Goal: Information Seeking & Learning: Learn about a topic

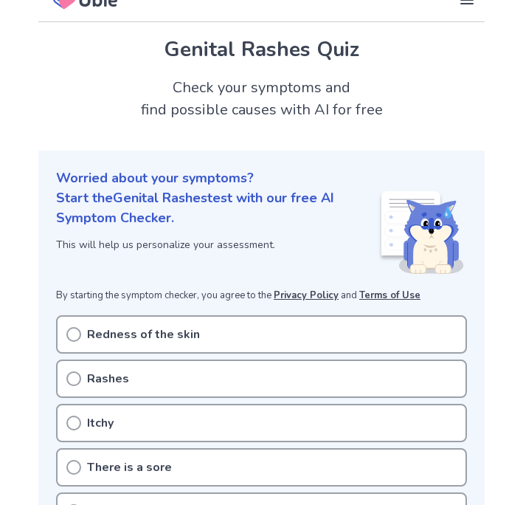
scroll to position [25, 0]
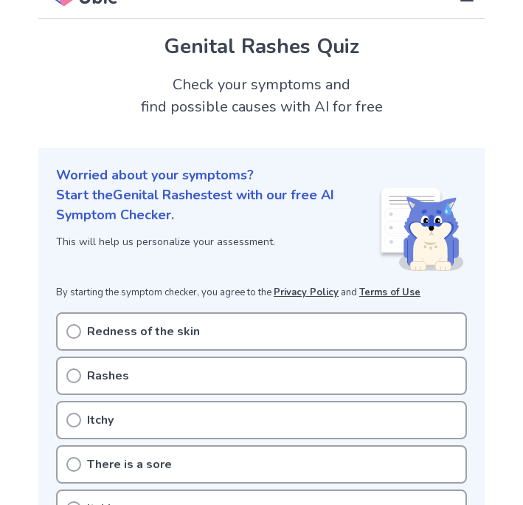
click at [139, 416] on div "Itchy" at bounding box center [261, 420] width 411 height 38
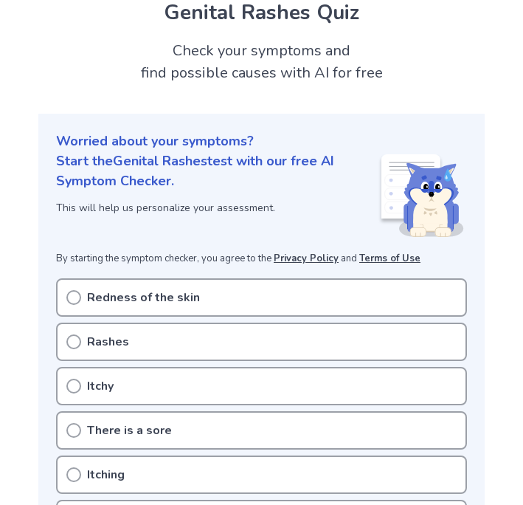
click at [80, 386] on circle at bounding box center [73, 385] width 13 height 13
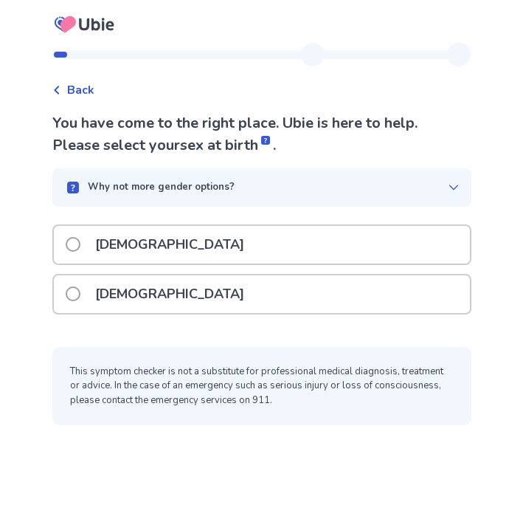
click at [73, 238] on div "Male" at bounding box center [262, 245] width 416 height 38
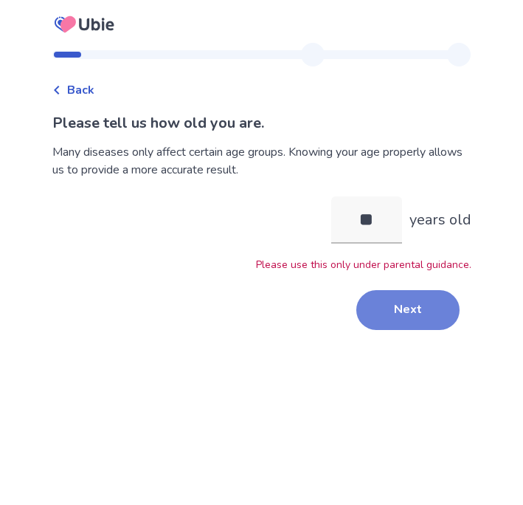
type input "**"
click at [391, 309] on button "Next" at bounding box center [407, 310] width 103 height 40
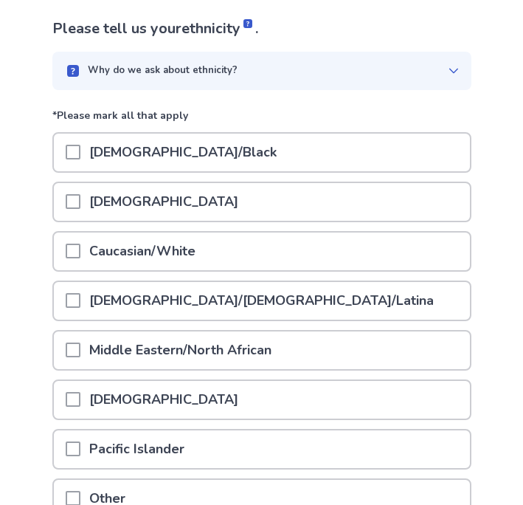
click at [171, 258] on p "Caucasian/White" at bounding box center [142, 251] width 124 height 38
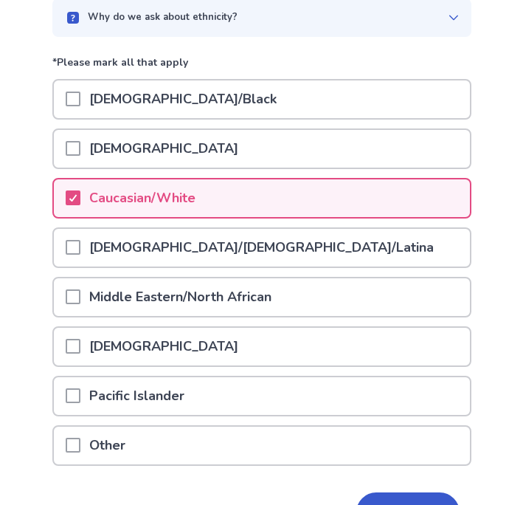
scroll to position [239, 0]
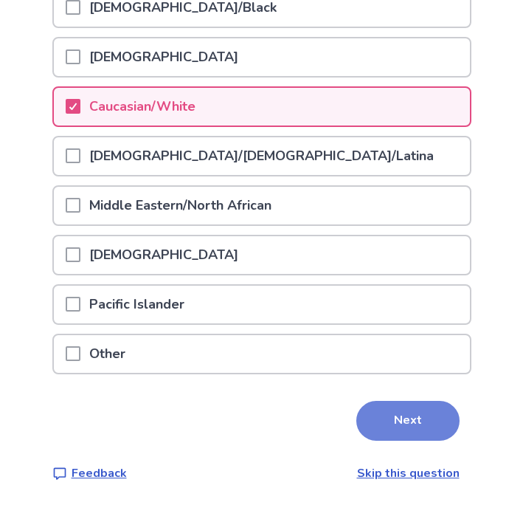
click at [423, 429] on button "Next" at bounding box center [407, 421] width 103 height 40
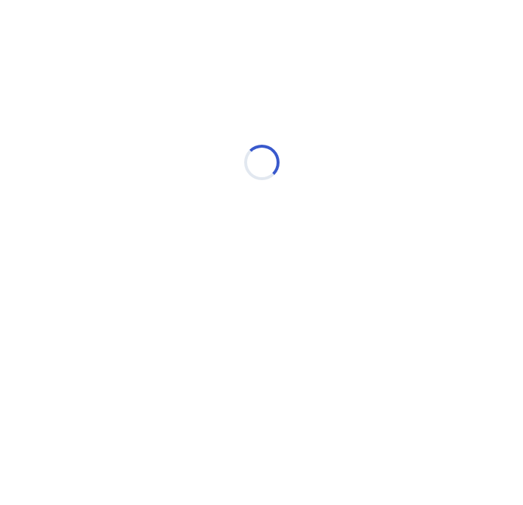
scroll to position [0, 0]
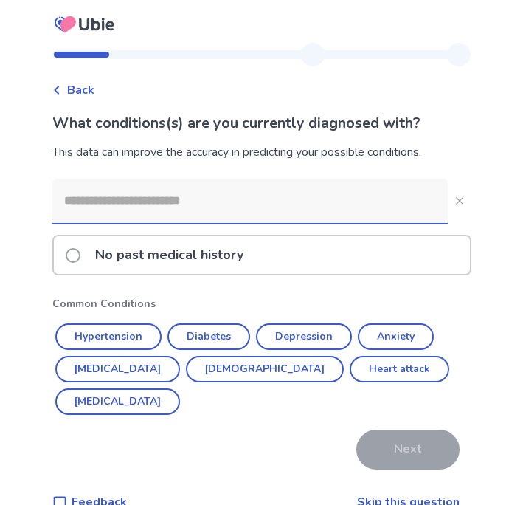
click at [76, 257] on span at bounding box center [73, 255] width 15 height 15
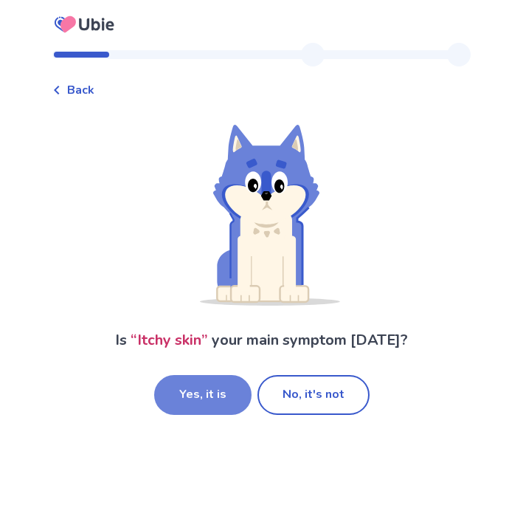
click at [211, 385] on button "Yes, it is" at bounding box center [202, 395] width 97 height 40
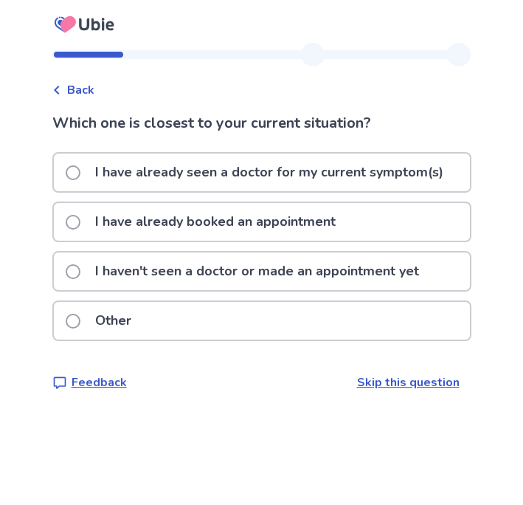
click at [246, 277] on p "I haven't seen a doctor or made an appointment yet" at bounding box center [257, 271] width 342 height 38
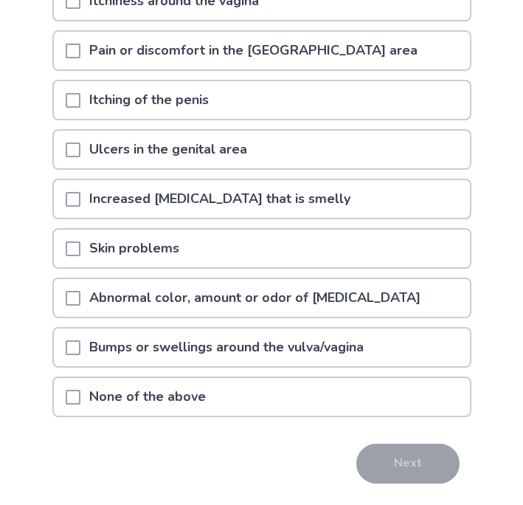
scroll to position [218, 0]
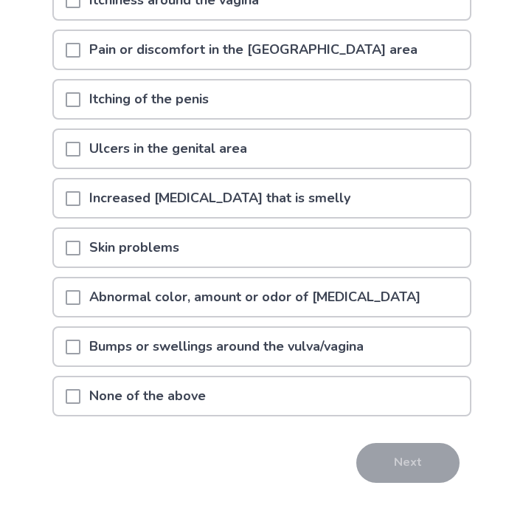
click at [69, 405] on div "None of the above" at bounding box center [262, 396] width 416 height 38
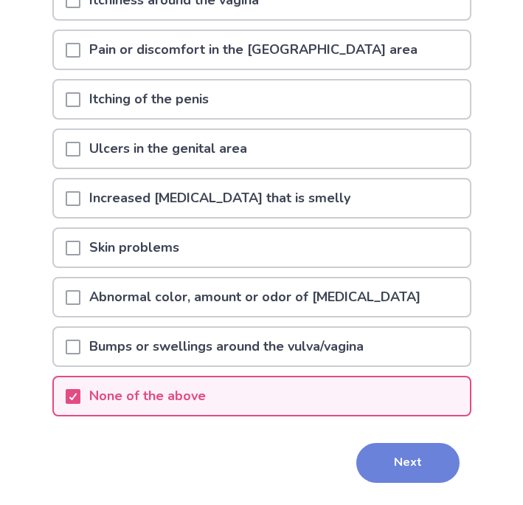
click at [375, 455] on button "Next" at bounding box center [407, 463] width 103 height 40
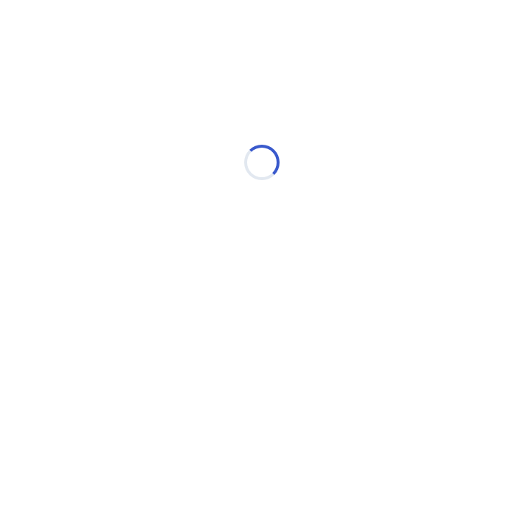
scroll to position [0, 0]
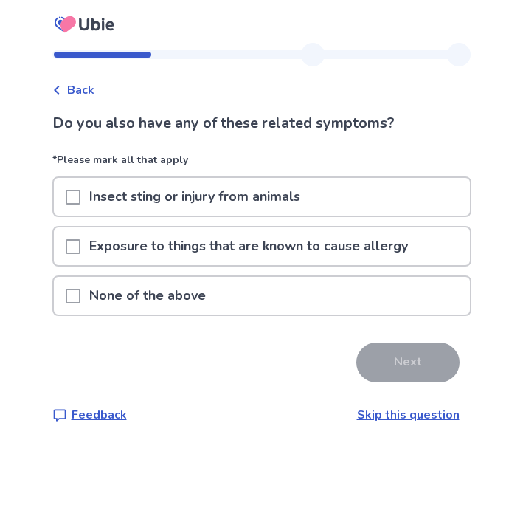
click at [80, 308] on div at bounding box center [73, 296] width 15 height 38
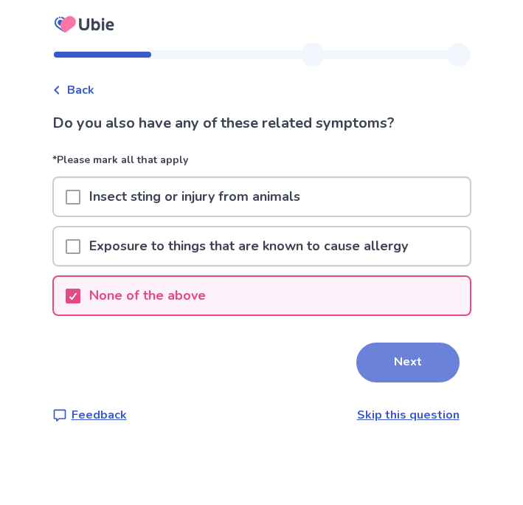
click at [403, 373] on button "Next" at bounding box center [407, 362] width 103 height 40
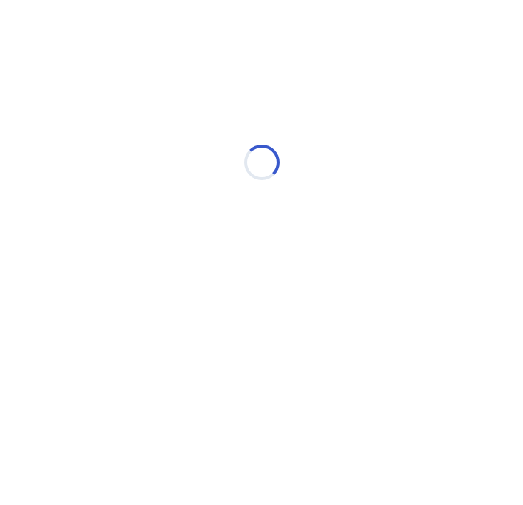
select select "*"
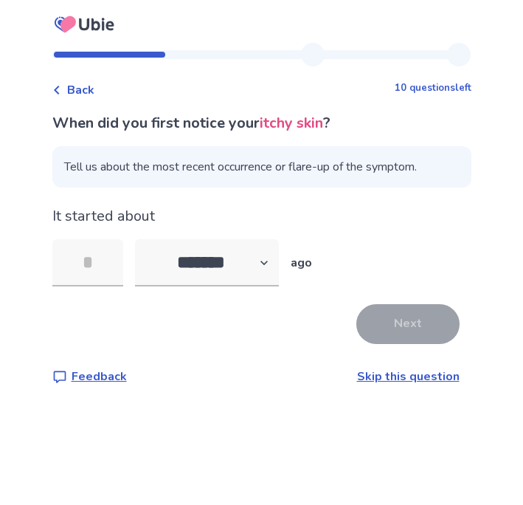
click at [298, 168] on span "Tell us about the most recent occurrence or flare-up of the symptom." at bounding box center [261, 166] width 419 height 41
click at [195, 170] on span "Tell us about the most recent occurrence or flare-up of the symptom." at bounding box center [261, 166] width 419 height 41
click at [106, 280] on input "tel" at bounding box center [87, 262] width 71 height 47
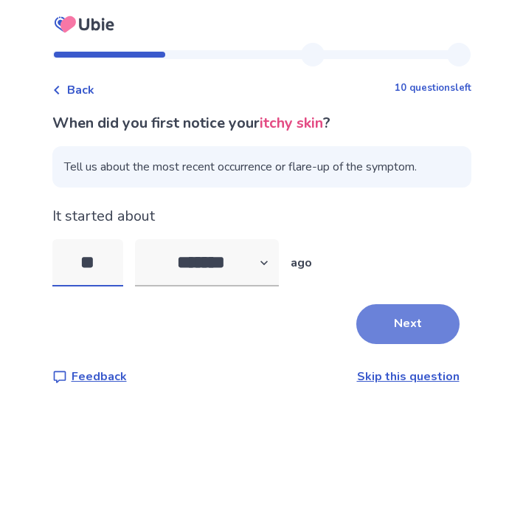
type input "**"
click at [370, 305] on button "Next" at bounding box center [407, 324] width 103 height 40
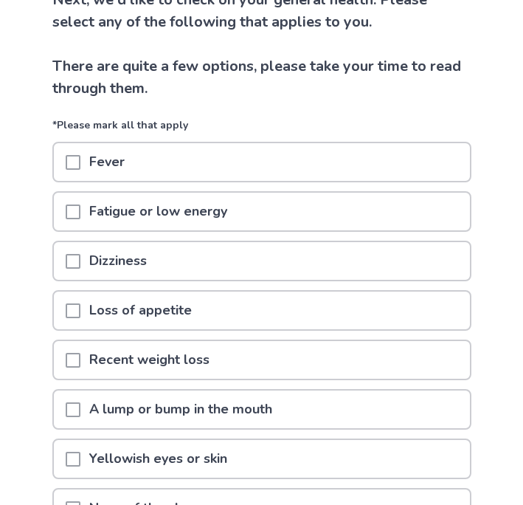
scroll to position [278, 0]
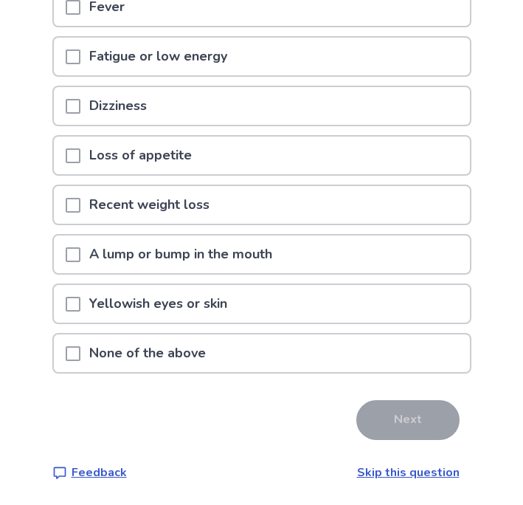
click at [207, 372] on div "None of the above" at bounding box center [261, 353] width 419 height 41
click at [207, 367] on p "None of the above" at bounding box center [147, 353] width 134 height 38
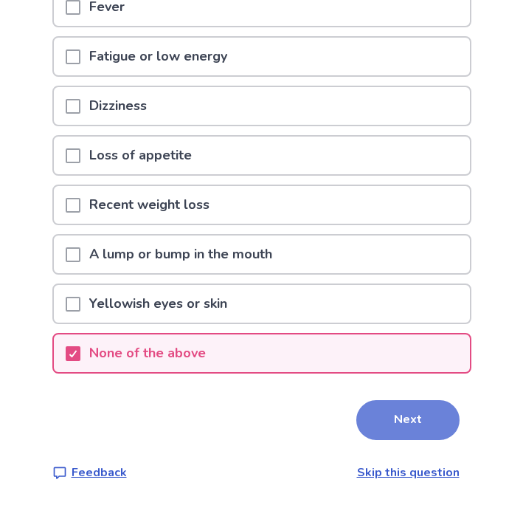
click at [392, 420] on button "Next" at bounding box center [407, 420] width 103 height 40
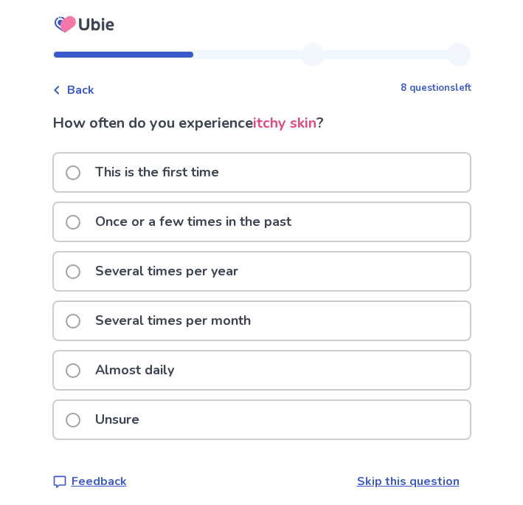
click at [275, 167] on div "This is the first time" at bounding box center [262, 172] width 416 height 38
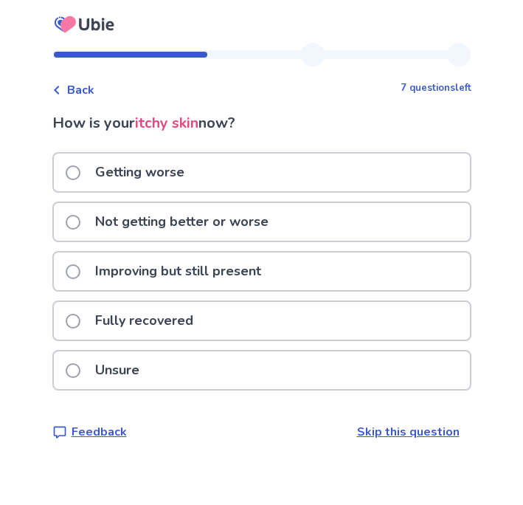
click at [256, 181] on div "Getting worse" at bounding box center [262, 172] width 416 height 38
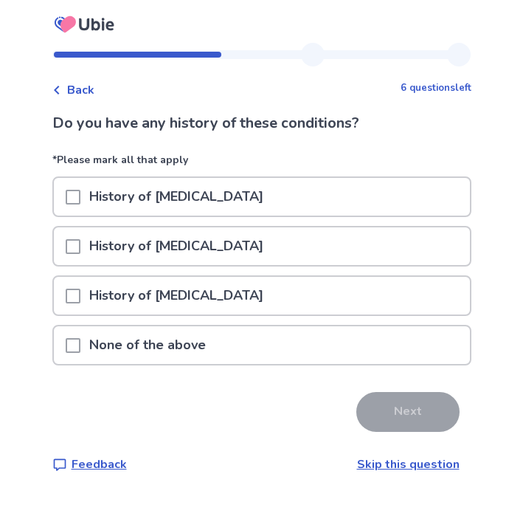
click at [314, 361] on div "None of the above" at bounding box center [262, 345] width 416 height 38
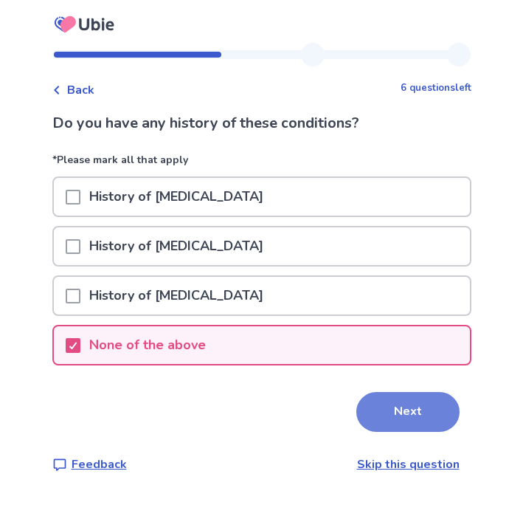
click at [425, 416] on button "Next" at bounding box center [407, 412] width 103 height 40
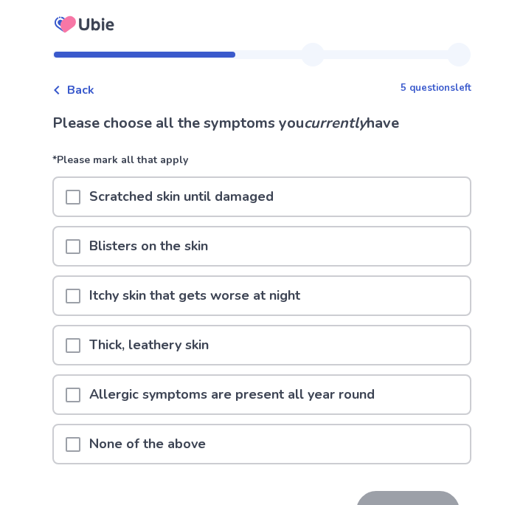
click at [260, 207] on p "Scratched skin until damaged" at bounding box center [181, 197] width 202 height 38
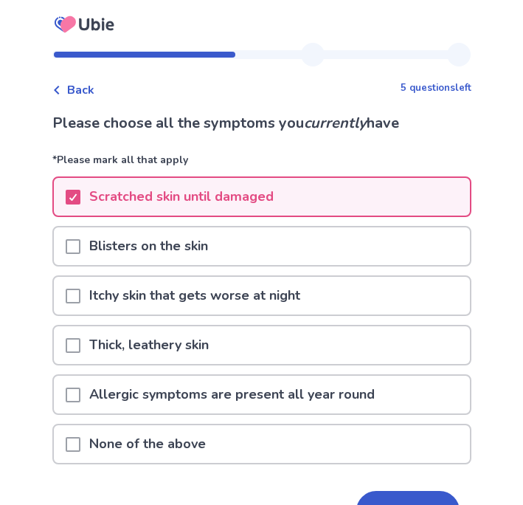
click at [260, 305] on p "Itchy skin that gets worse at night" at bounding box center [194, 296] width 229 height 38
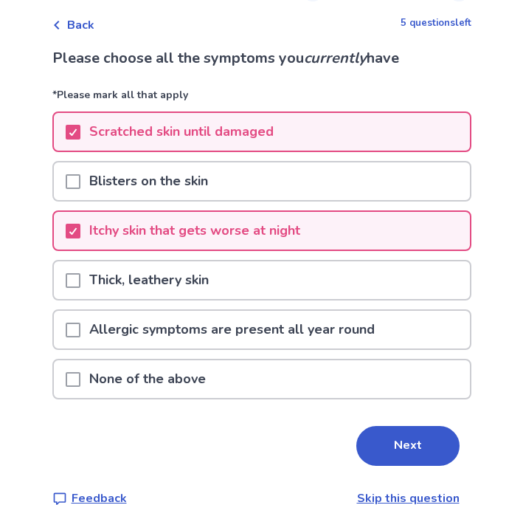
scroll to position [71, 0]
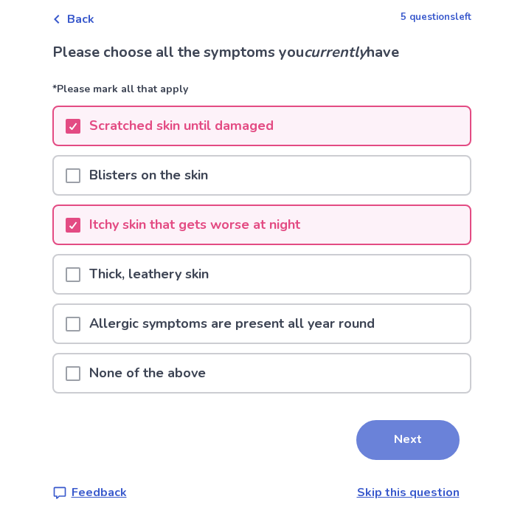
click at [403, 437] on button "Next" at bounding box center [407, 440] width 103 height 40
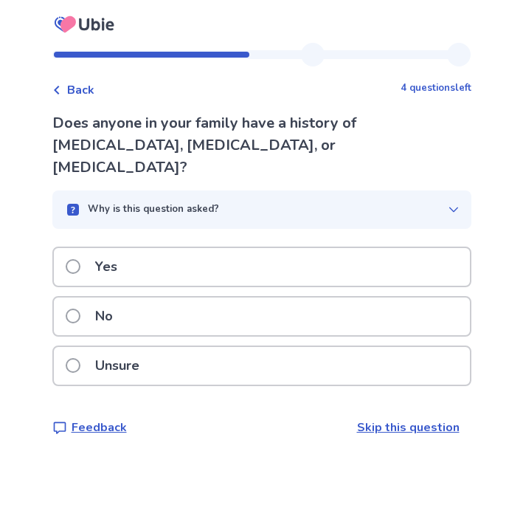
click at [259, 302] on div "No" at bounding box center [262, 316] width 416 height 38
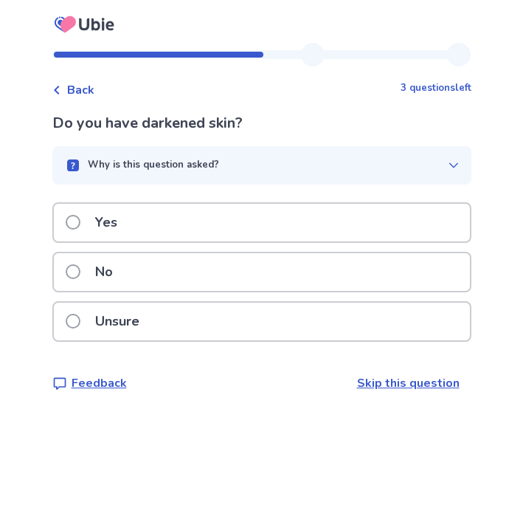
click at [238, 274] on div "No" at bounding box center [262, 272] width 416 height 38
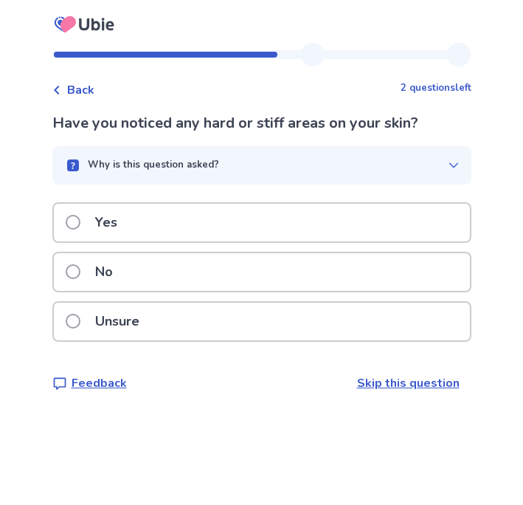
click at [268, 281] on div "No" at bounding box center [262, 272] width 416 height 38
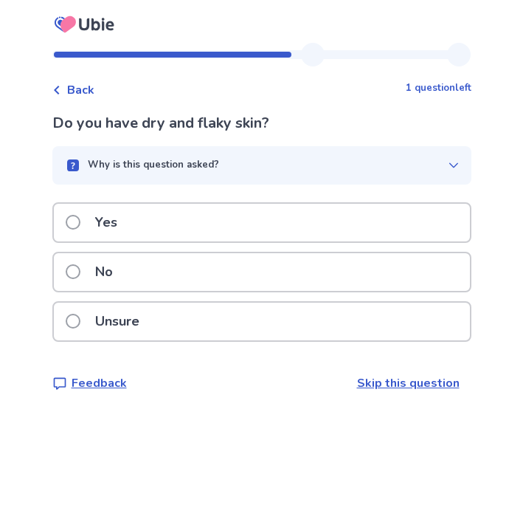
click at [244, 271] on div "No" at bounding box center [262, 272] width 416 height 38
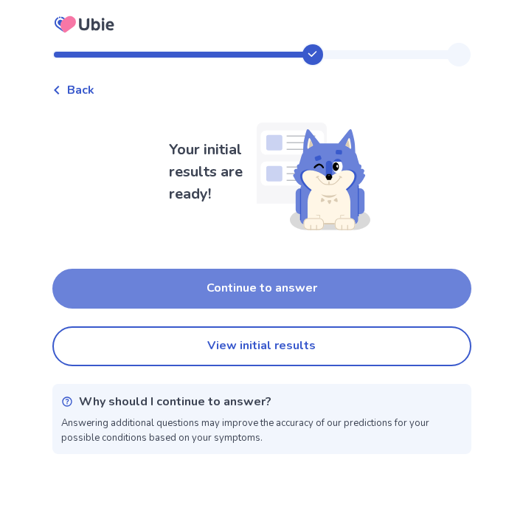
click at [279, 279] on button "Continue to answer" at bounding box center [261, 289] width 419 height 40
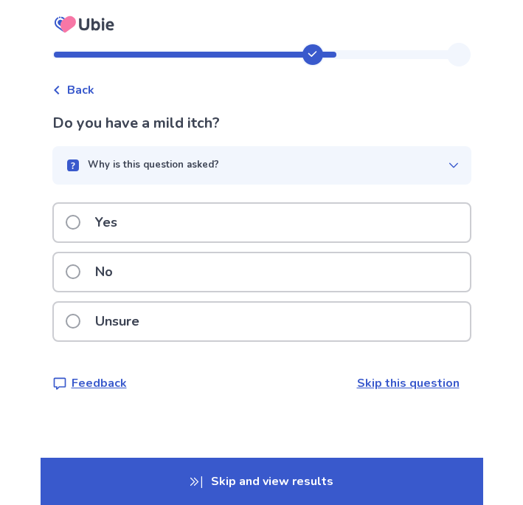
click at [242, 225] on div "Yes" at bounding box center [262, 223] width 416 height 38
click at [195, 322] on div "Unsure" at bounding box center [262, 321] width 416 height 38
click at [212, 279] on div "No" at bounding box center [262, 272] width 416 height 38
click at [232, 226] on div "Yes" at bounding box center [262, 223] width 416 height 38
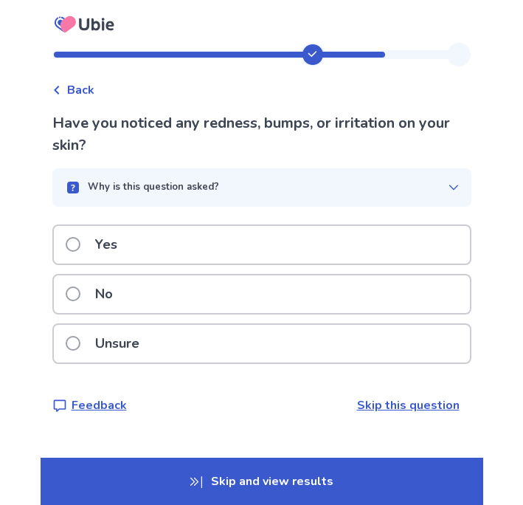
click at [244, 250] on div "Yes" at bounding box center [262, 245] width 416 height 38
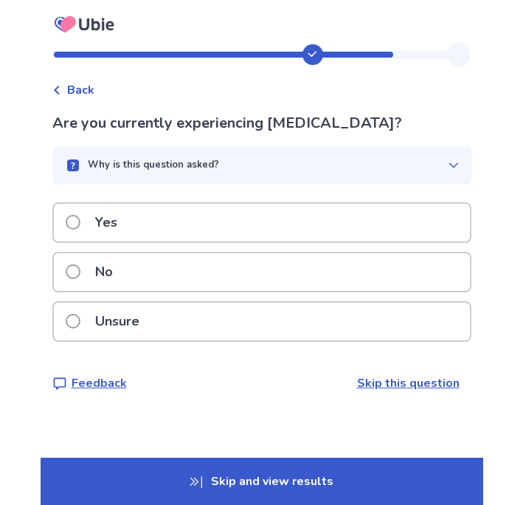
click at [215, 276] on div "No" at bounding box center [262, 272] width 416 height 38
click at [211, 272] on div "No" at bounding box center [262, 272] width 416 height 38
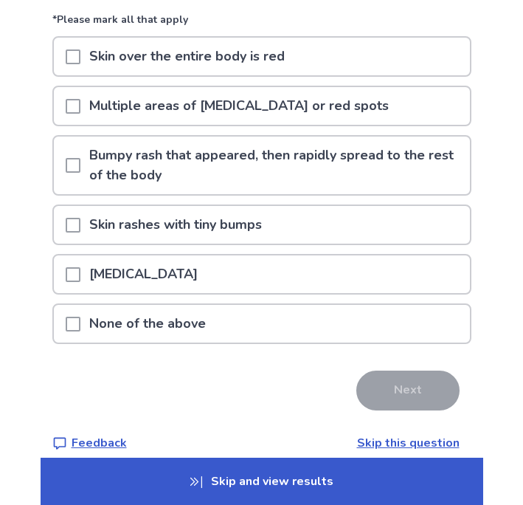
scroll to position [142, 0]
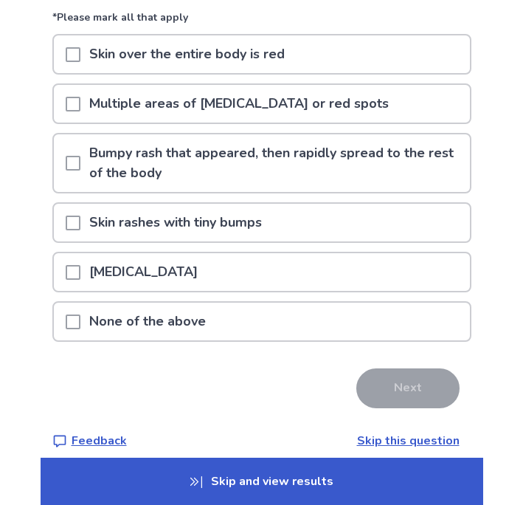
click at [224, 319] on div "None of the above" at bounding box center [262, 321] width 416 height 38
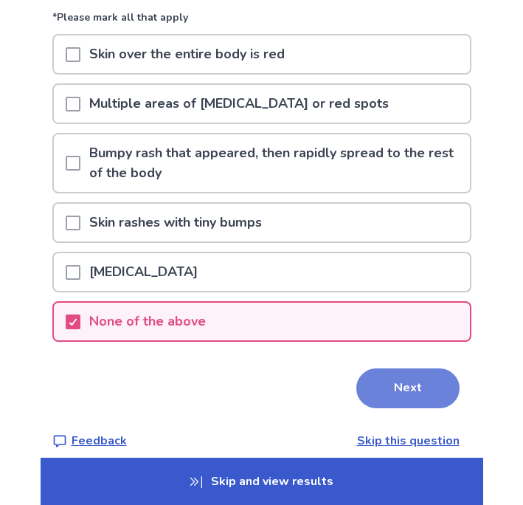
click at [391, 401] on button "Next" at bounding box center [407, 388] width 103 height 40
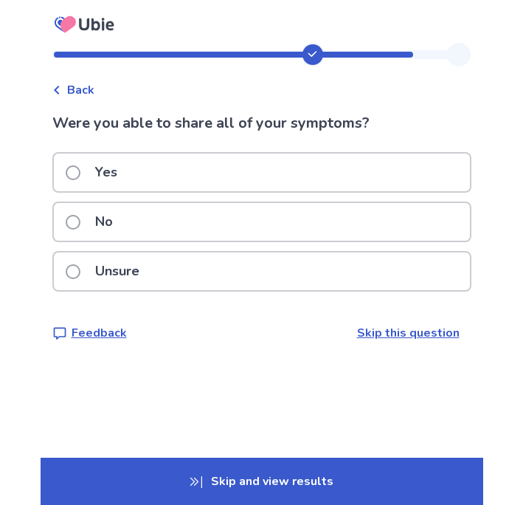
click at [221, 227] on div "No" at bounding box center [262, 222] width 416 height 38
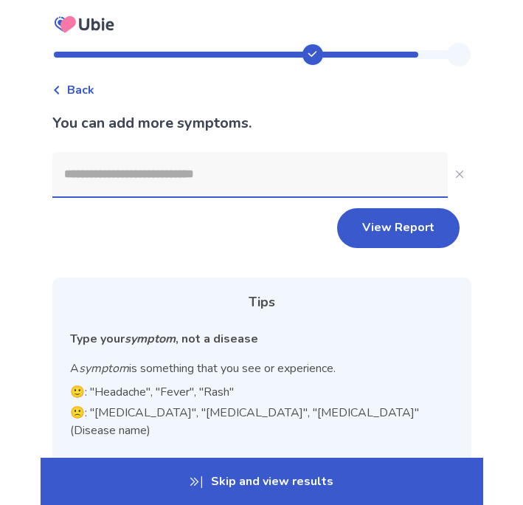
click at [249, 176] on input at bounding box center [249, 174] width 395 height 44
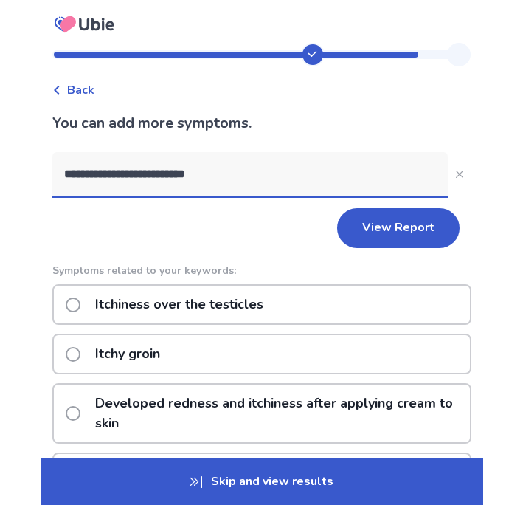
type input "**********"
click at [80, 356] on span at bounding box center [73, 354] width 15 height 15
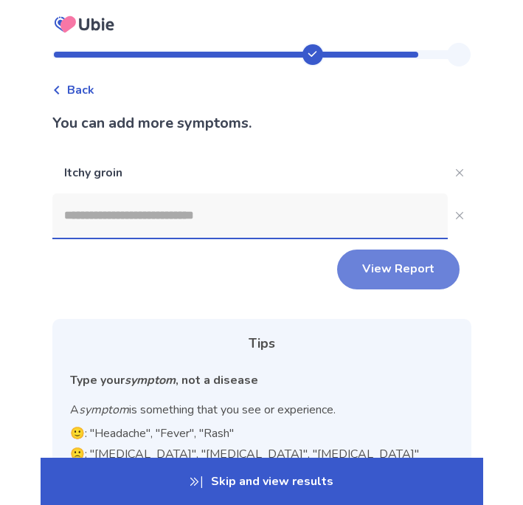
click at [402, 274] on button "View Report" at bounding box center [398, 269] width 122 height 40
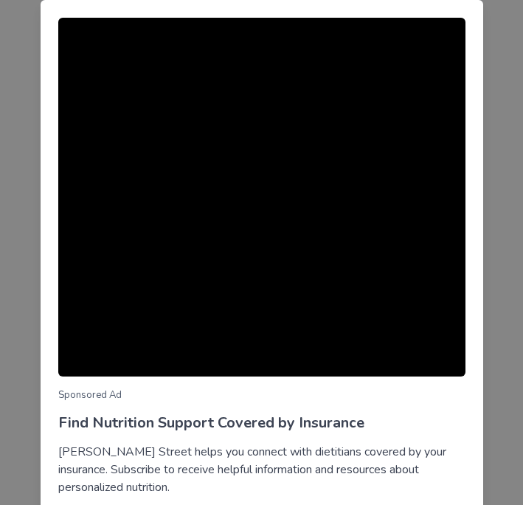
click at [493, 66] on div "Sponsored Ad Find Nutrition Support Covered by Insurance Berry Street helps you…" at bounding box center [261, 252] width 523 height 505
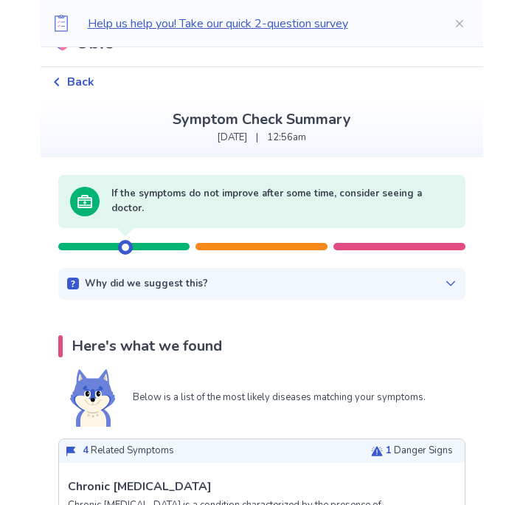
scroll to position [30, 0]
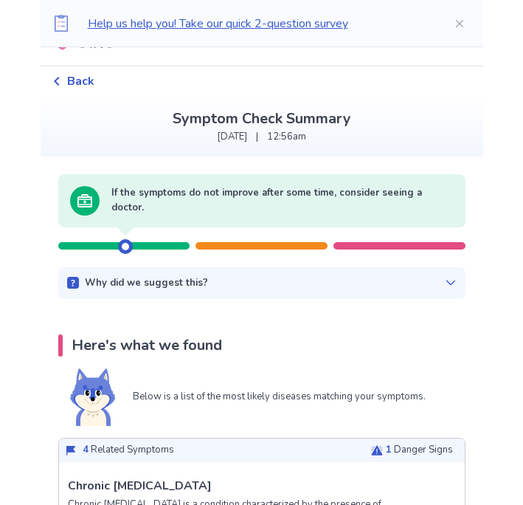
click at [128, 246] on div at bounding box center [125, 246] width 15 height 15
click at [222, 285] on div "Why did we suggest this?" at bounding box center [261, 283] width 389 height 15
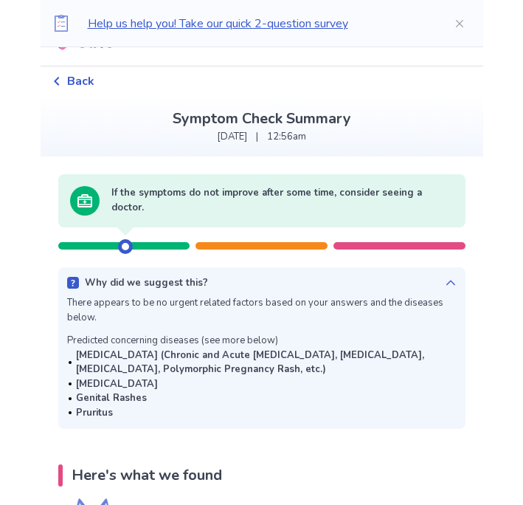
click at [445, 285] on icon at bounding box center [451, 283] width 12 height 12
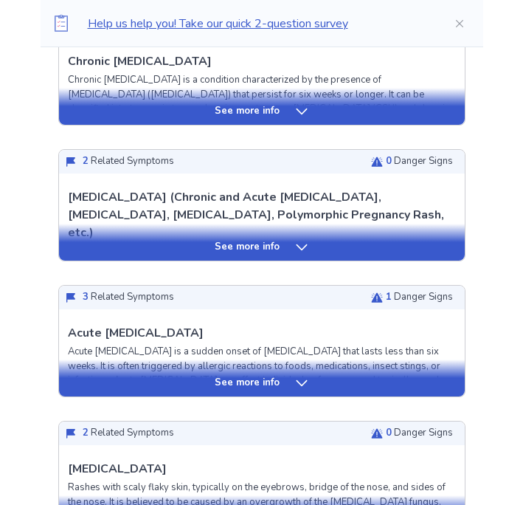
scroll to position [0, 0]
